Goal: Information Seeking & Learning: Learn about a topic

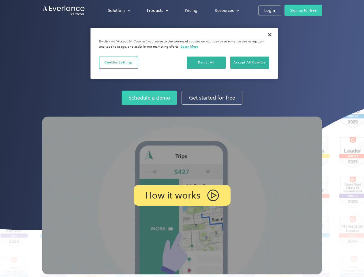
click at [182, 139] on img at bounding box center [182, 196] width 280 height 158
click at [119, 10] on div "Solutions" at bounding box center [117, 10] width 18 height 7
click at [157, 10] on div "Products" at bounding box center [155, 10] width 16 height 7
click at [227, 10] on div "Resources" at bounding box center [224, 10] width 19 height 7
click at [182, 195] on p "How it works" at bounding box center [172, 195] width 55 height 7
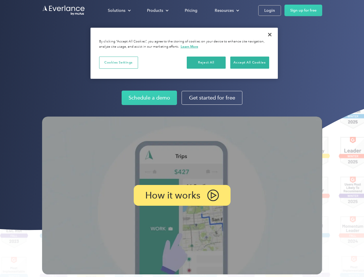
click at [119, 62] on button "Cookies Settings" at bounding box center [118, 63] width 39 height 12
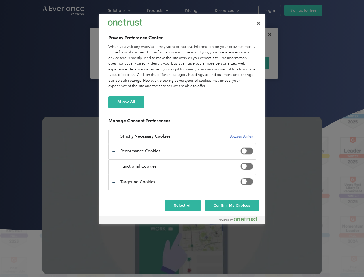
click at [207, 62] on div "When you visit any website, it may store or retrieve information on your browse…" at bounding box center [182, 66] width 148 height 45
click at [250, 62] on div "When you visit any website, it may store or retrieve information on your browse…" at bounding box center [182, 66] width 148 height 45
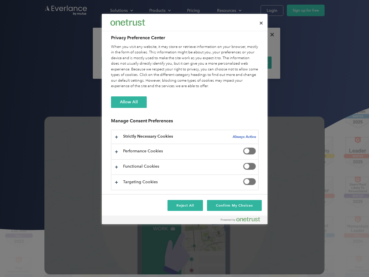
click at [270, 35] on div at bounding box center [184, 138] width 369 height 277
